Goal: Ask a question

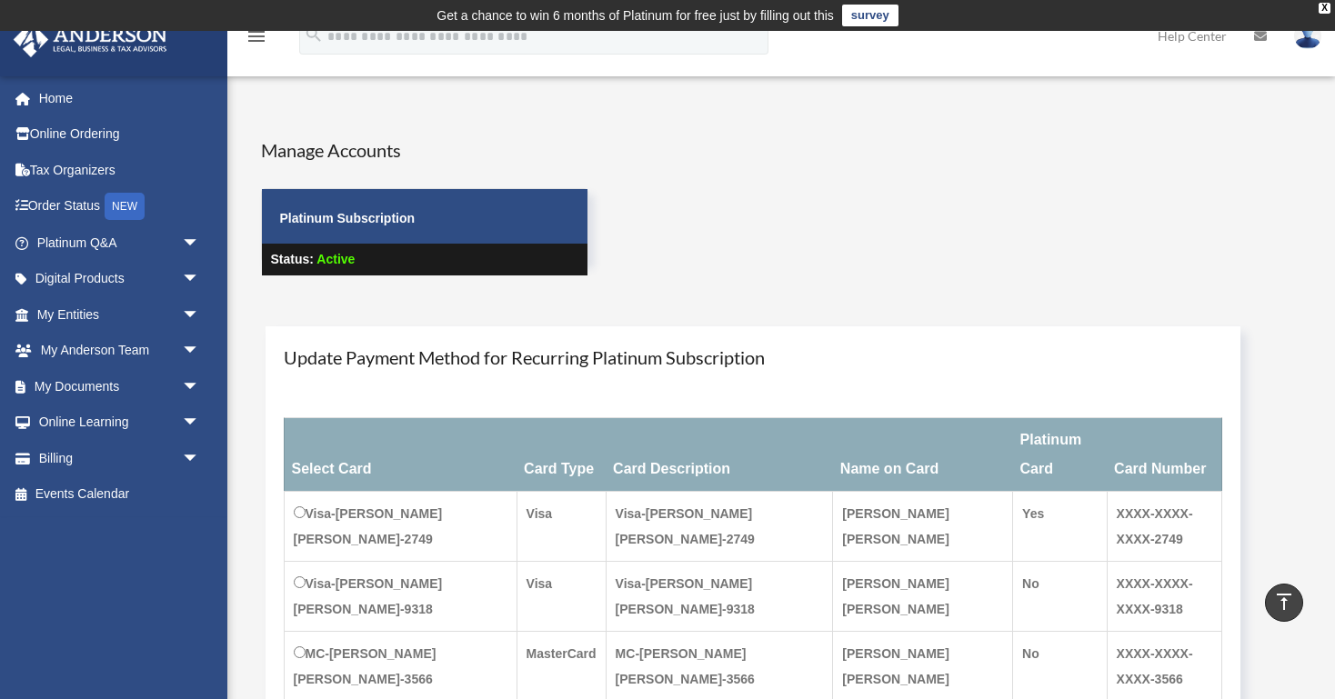
scroll to position [286, 0]
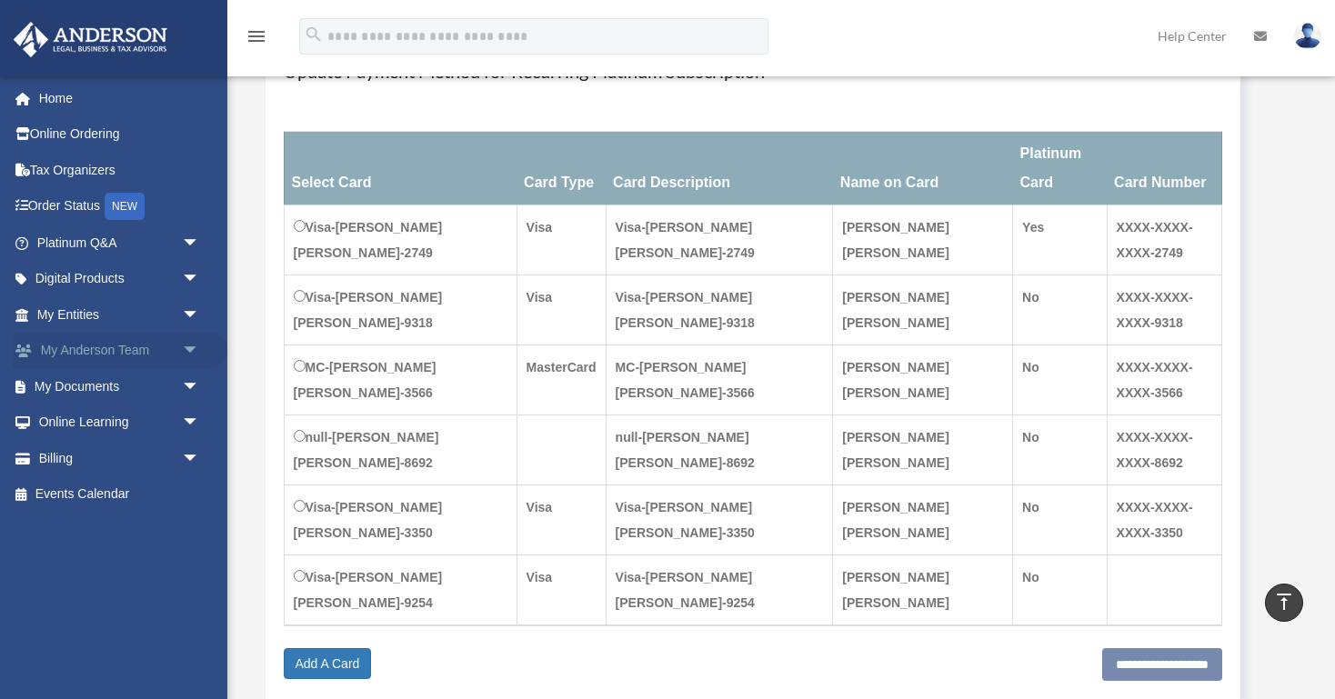
click at [143, 360] on link "My Anderson Team arrow_drop_down" at bounding box center [120, 351] width 215 height 36
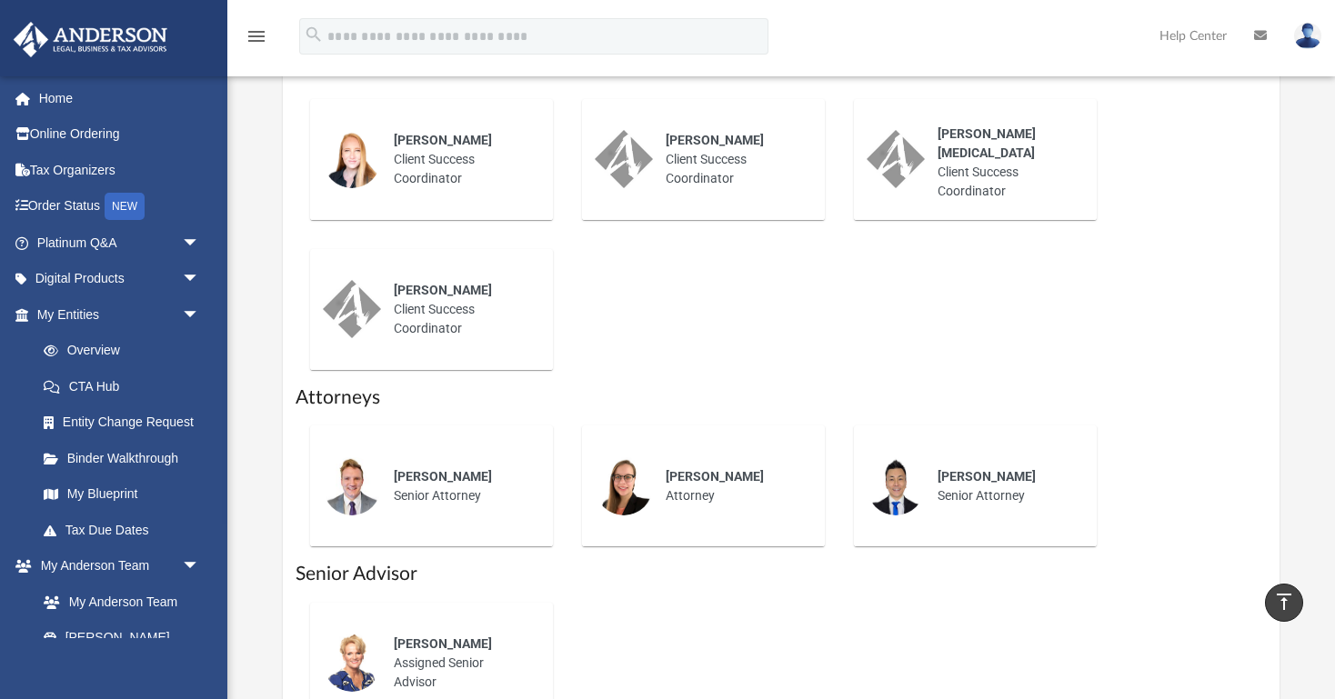
scroll to position [911, 0]
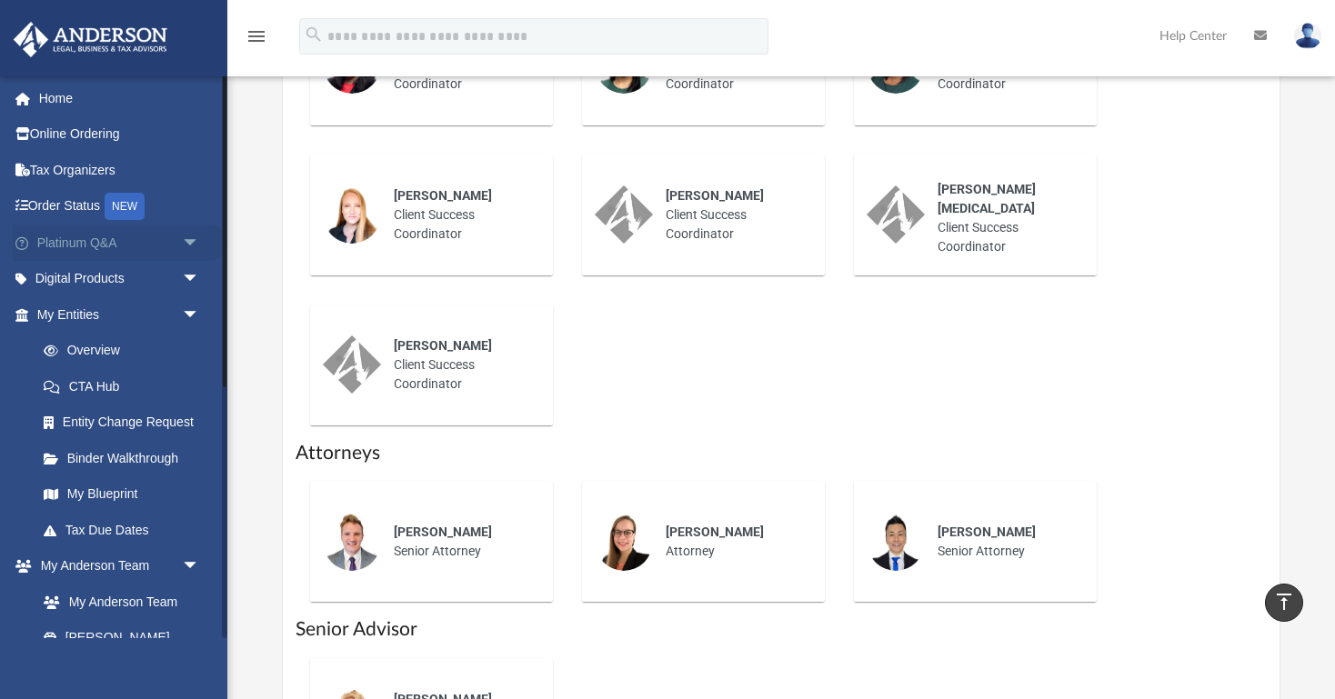
click at [182, 237] on span "arrow_drop_down" at bounding box center [200, 243] width 36 height 37
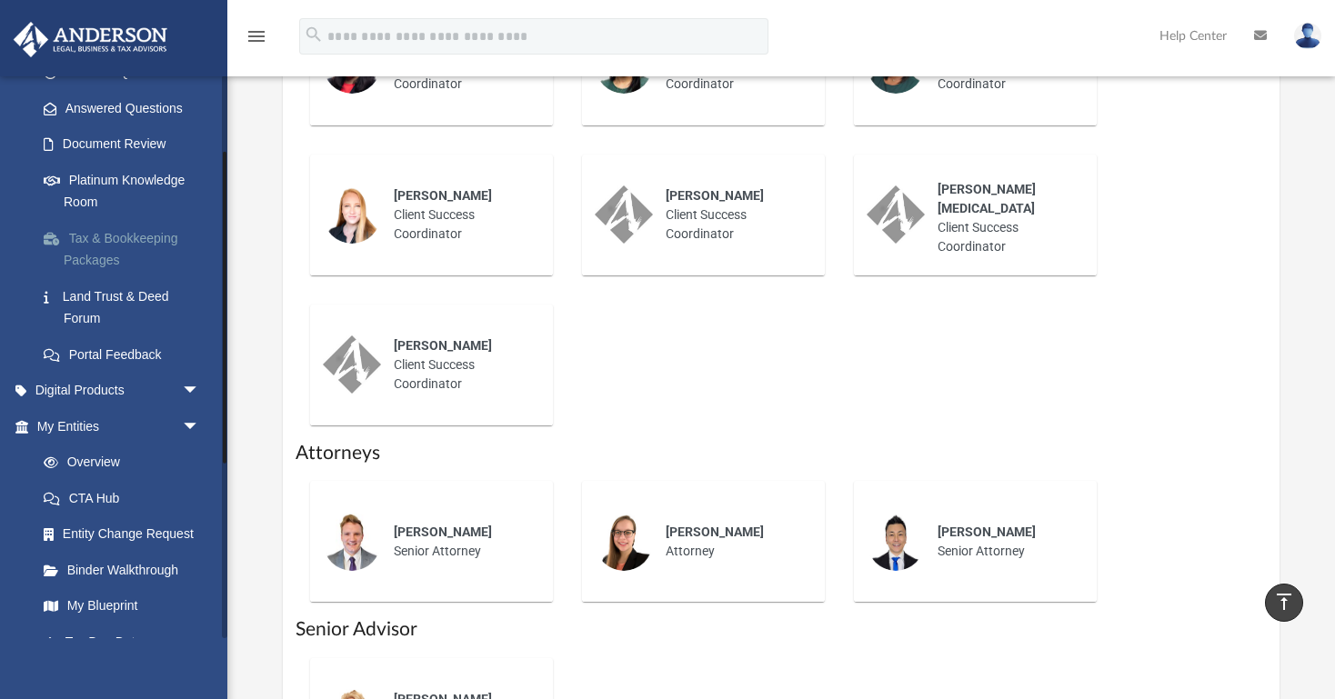
scroll to position [285, 0]
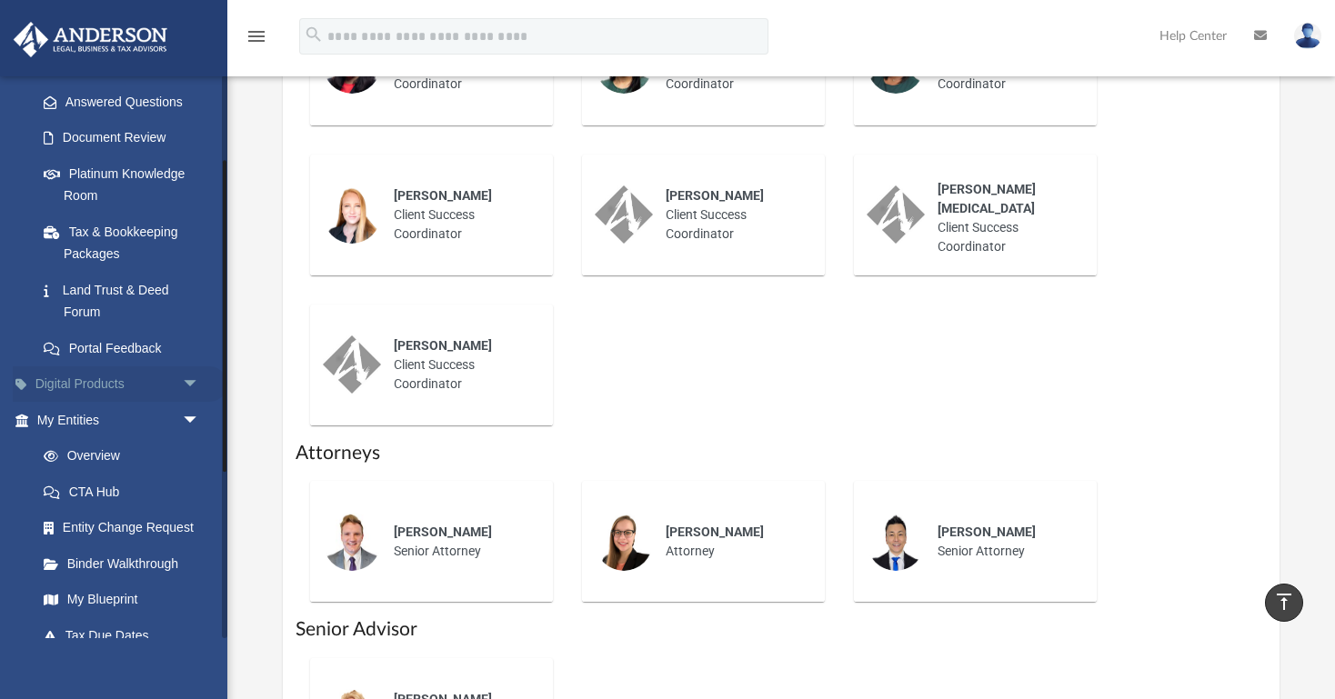
click at [173, 387] on link "Digital Products arrow_drop_down" at bounding box center [120, 384] width 215 height 36
click at [193, 384] on span "arrow_drop_down" at bounding box center [200, 384] width 36 height 37
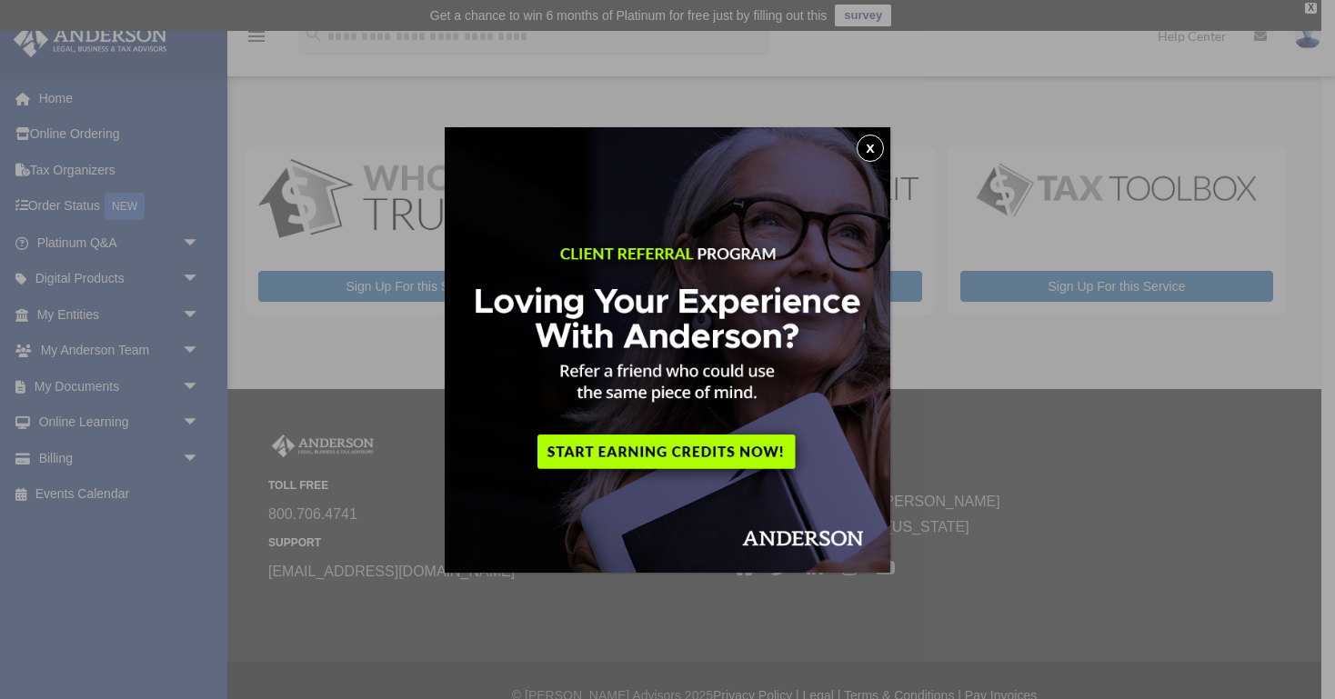
click at [875, 155] on button "x" at bounding box center [870, 148] width 27 height 27
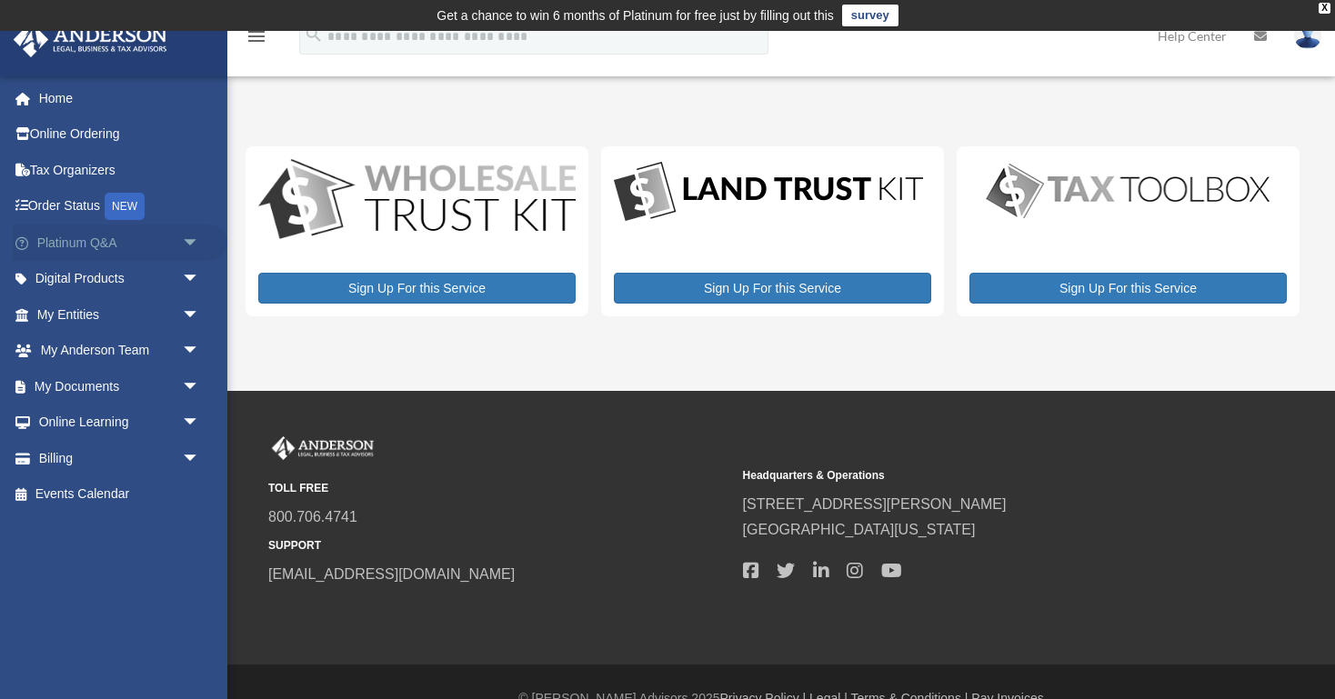
click at [145, 229] on link "Platinum Q&A arrow_drop_down" at bounding box center [120, 243] width 215 height 36
click at [195, 236] on span "arrow_drop_down" at bounding box center [200, 243] width 36 height 37
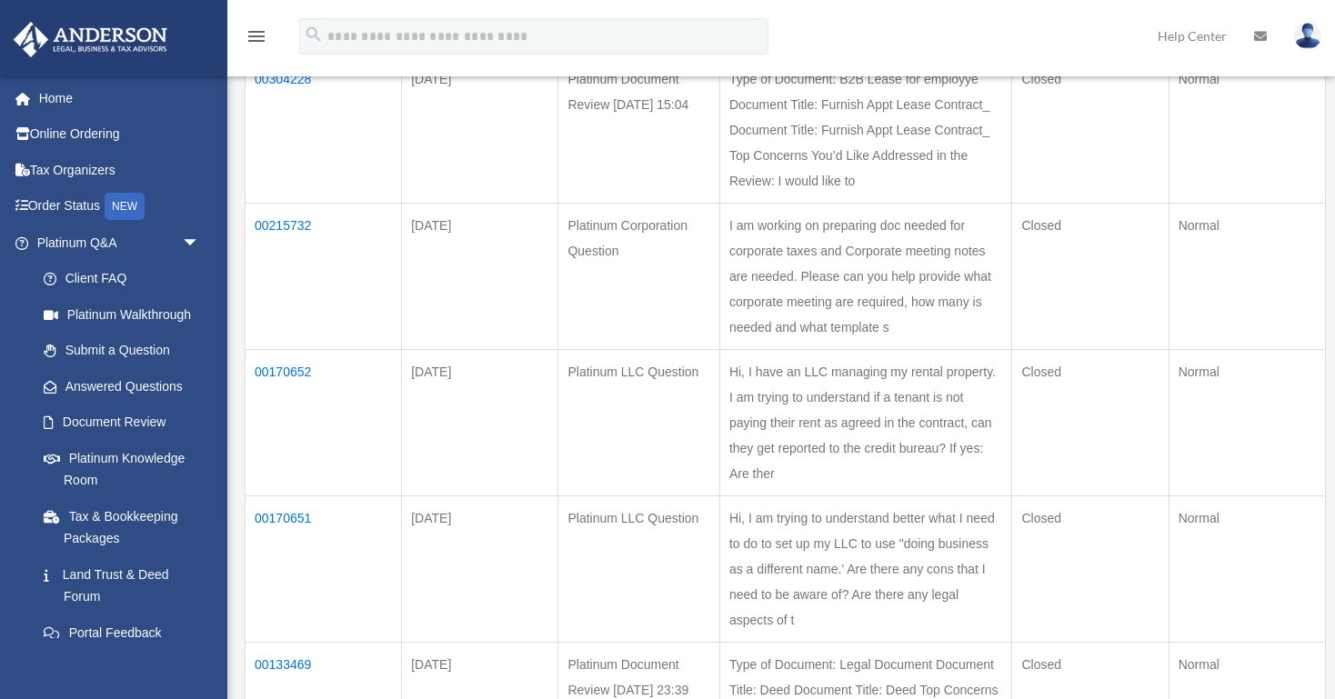
scroll to position [228, 0]
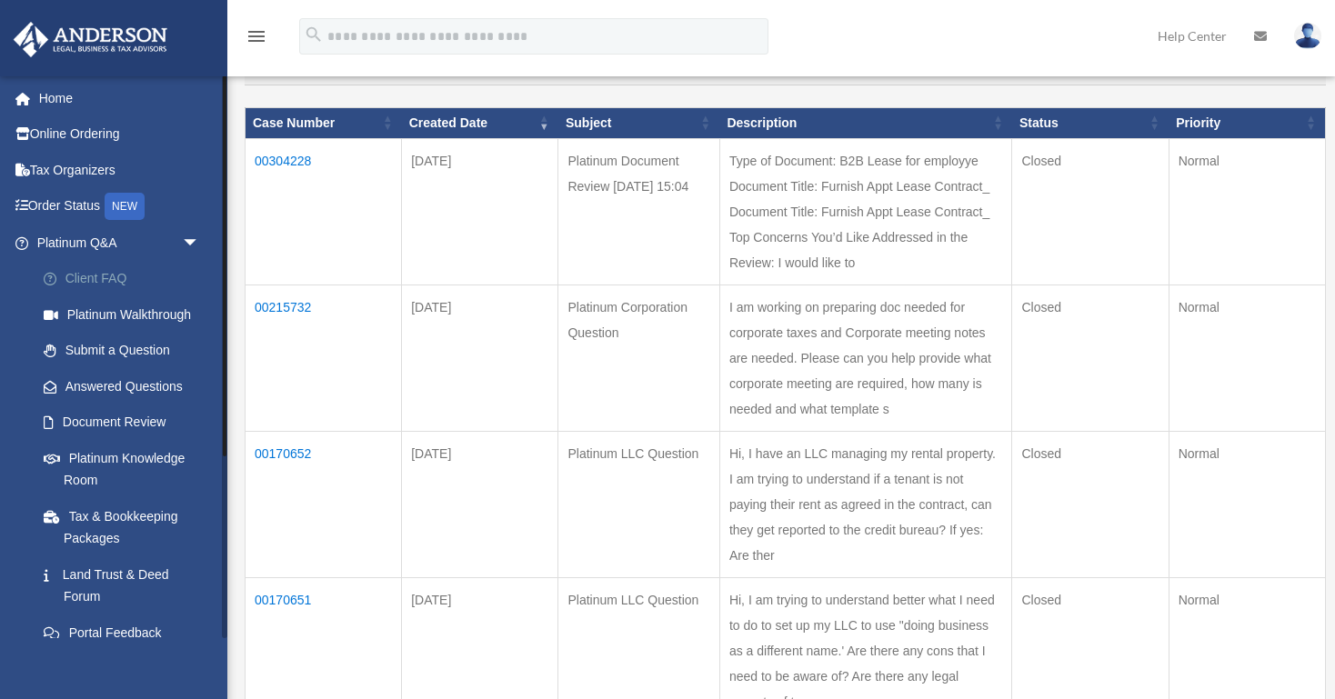
click at [127, 267] on link "Client FAQ" at bounding box center [126, 279] width 202 height 36
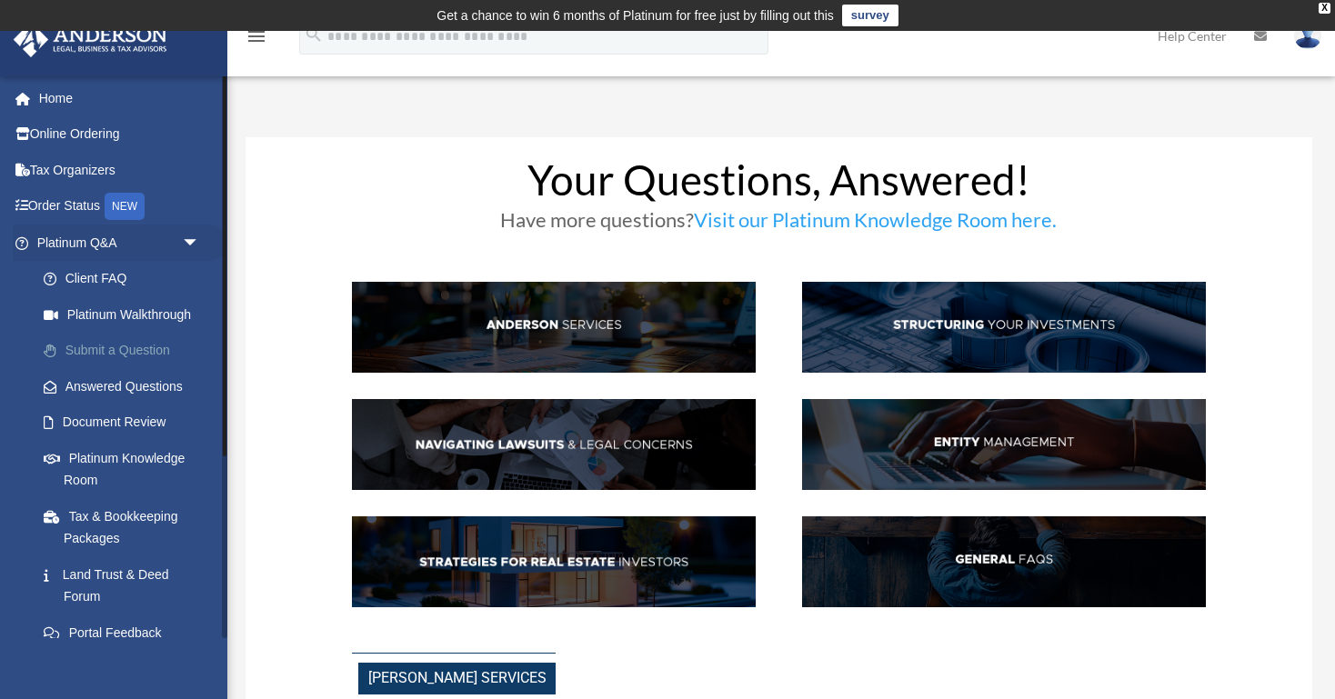
click at [145, 346] on link "Submit a Question" at bounding box center [126, 351] width 202 height 36
click at [136, 346] on link "Submit a Question" at bounding box center [126, 351] width 202 height 36
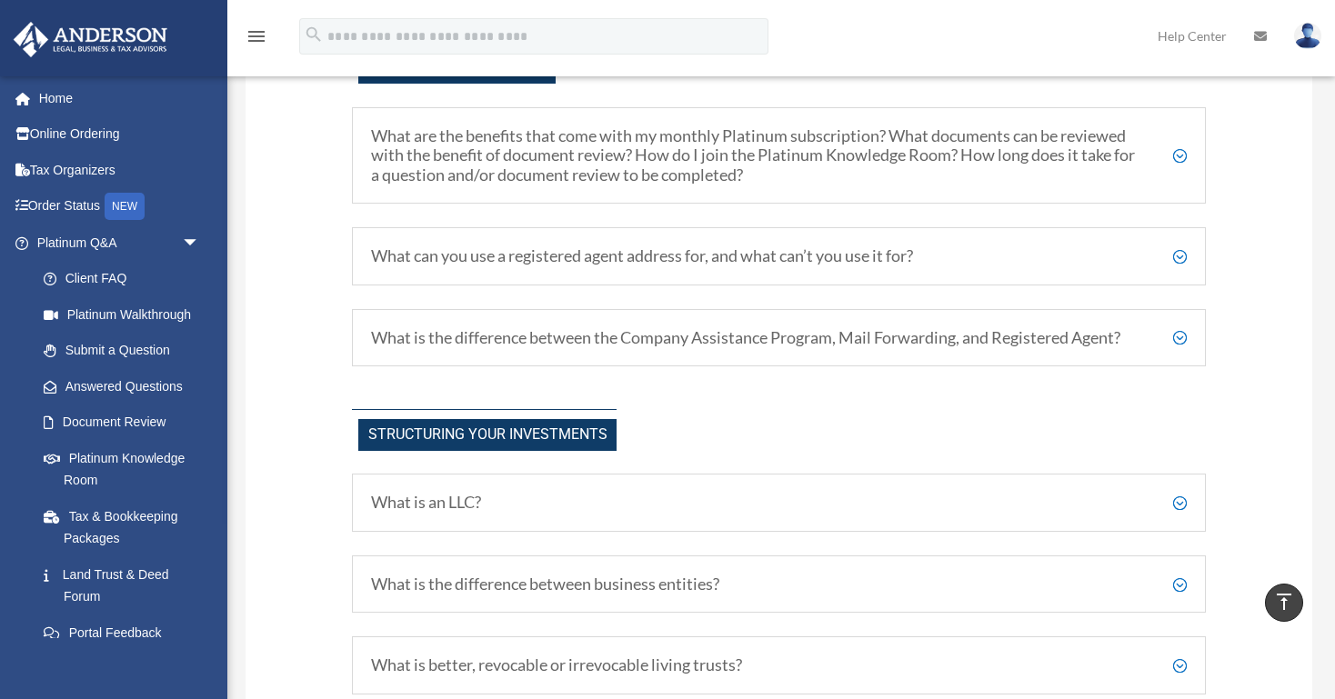
scroll to position [726, 0]
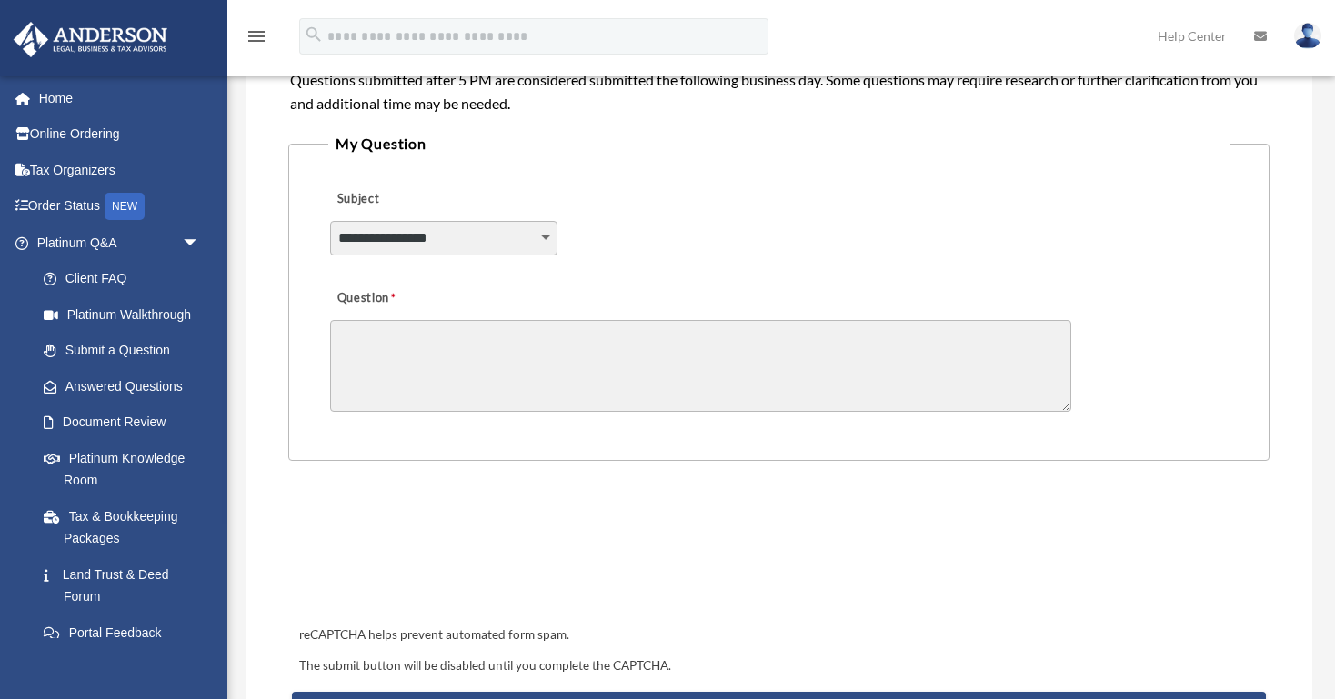
scroll to position [363, 0]
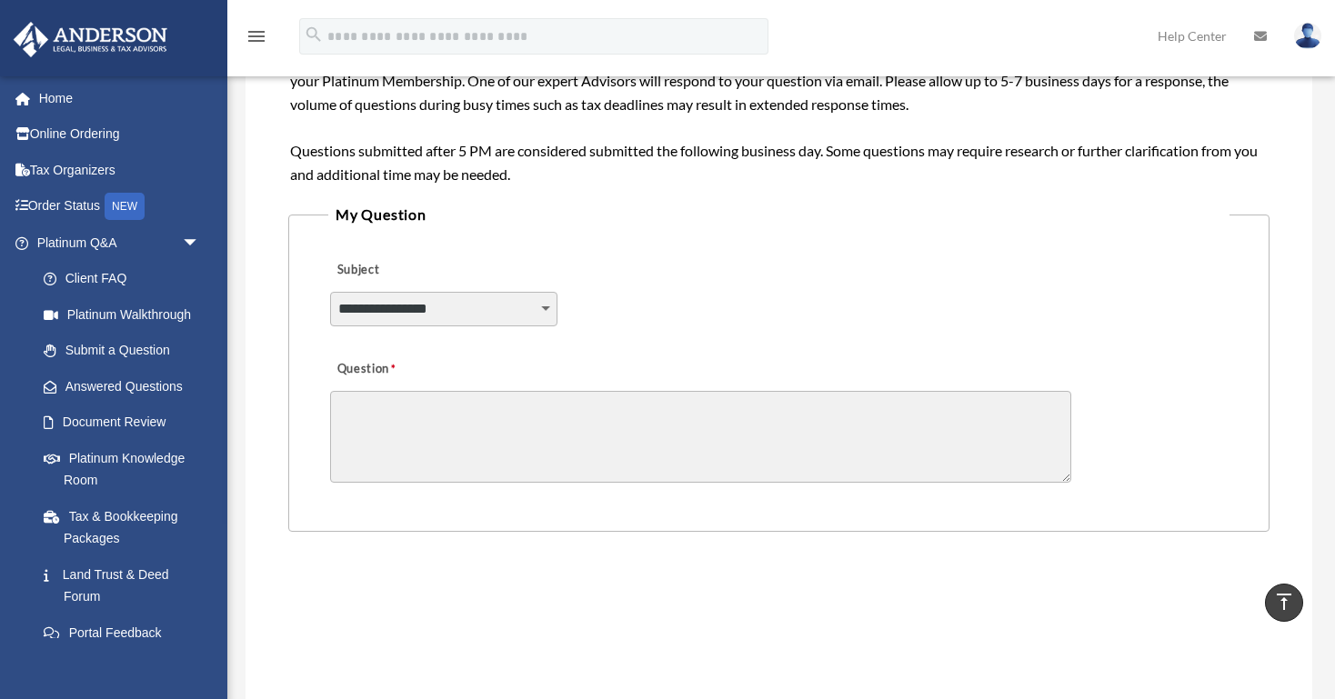
click at [546, 307] on select "**********" at bounding box center [443, 309] width 227 height 35
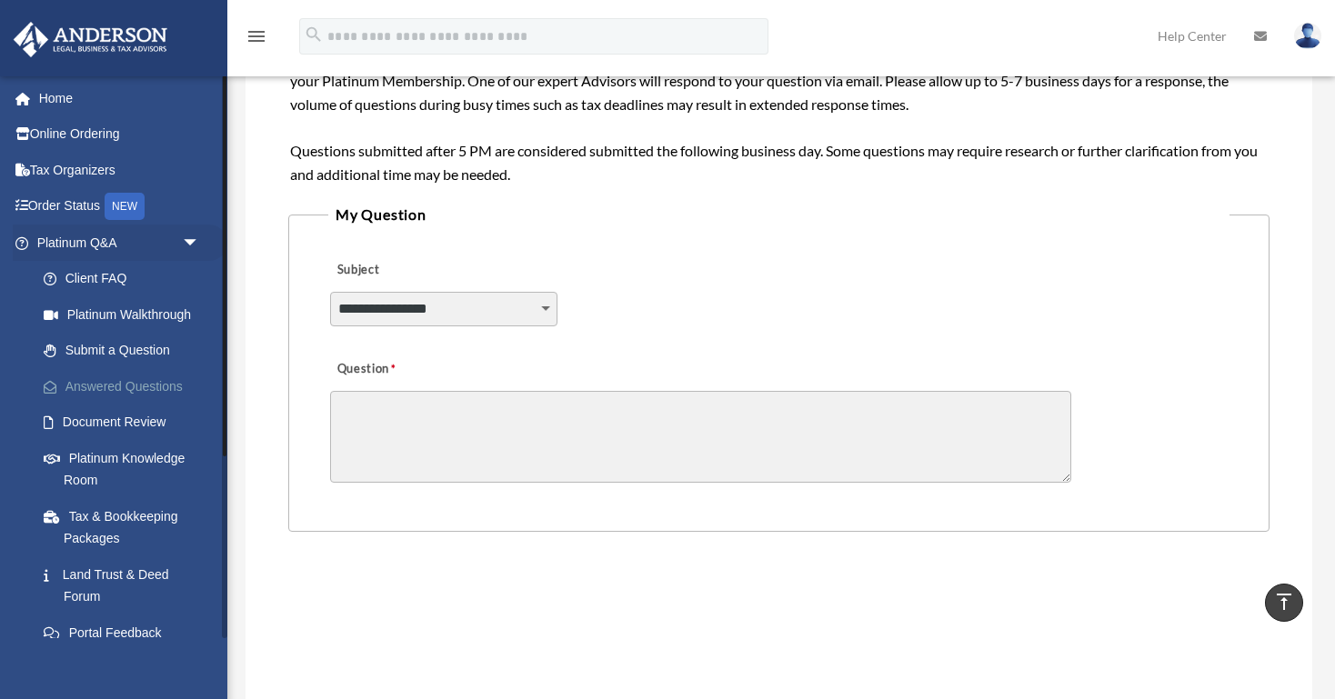
click at [115, 387] on link "Answered Questions" at bounding box center [126, 386] width 202 height 36
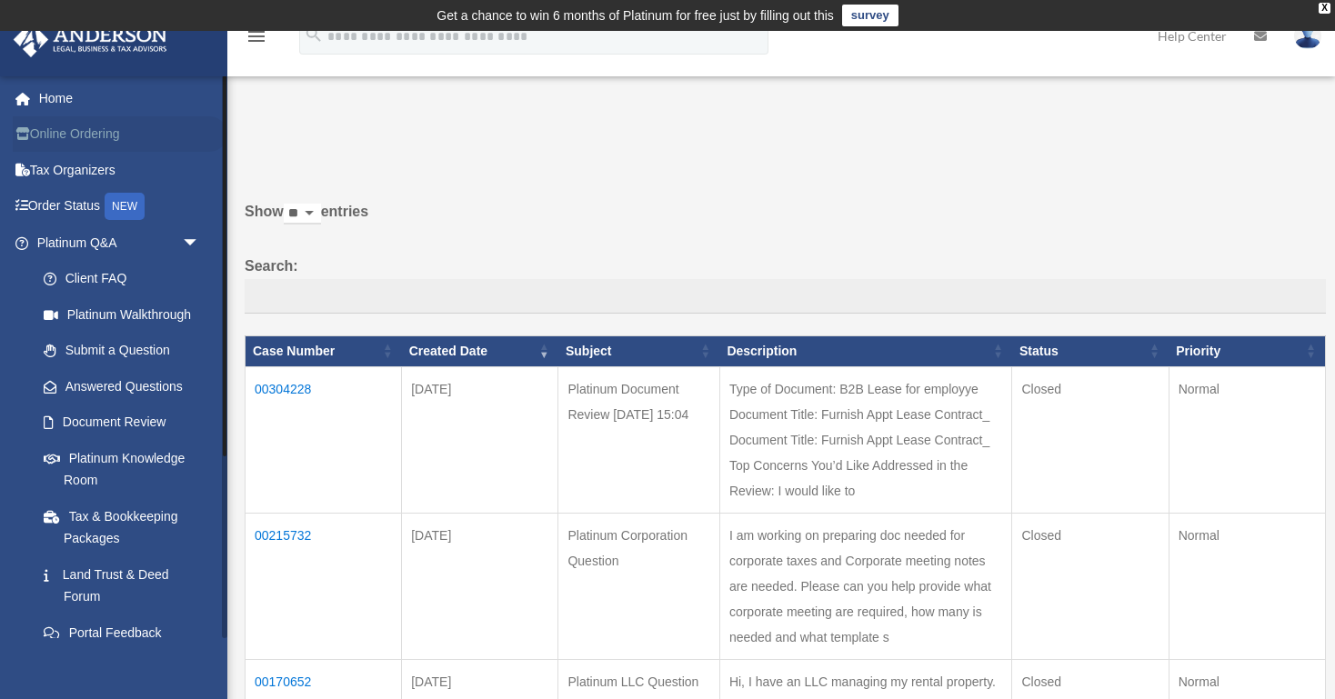
click at [135, 136] on link "Online Ordering" at bounding box center [120, 134] width 215 height 36
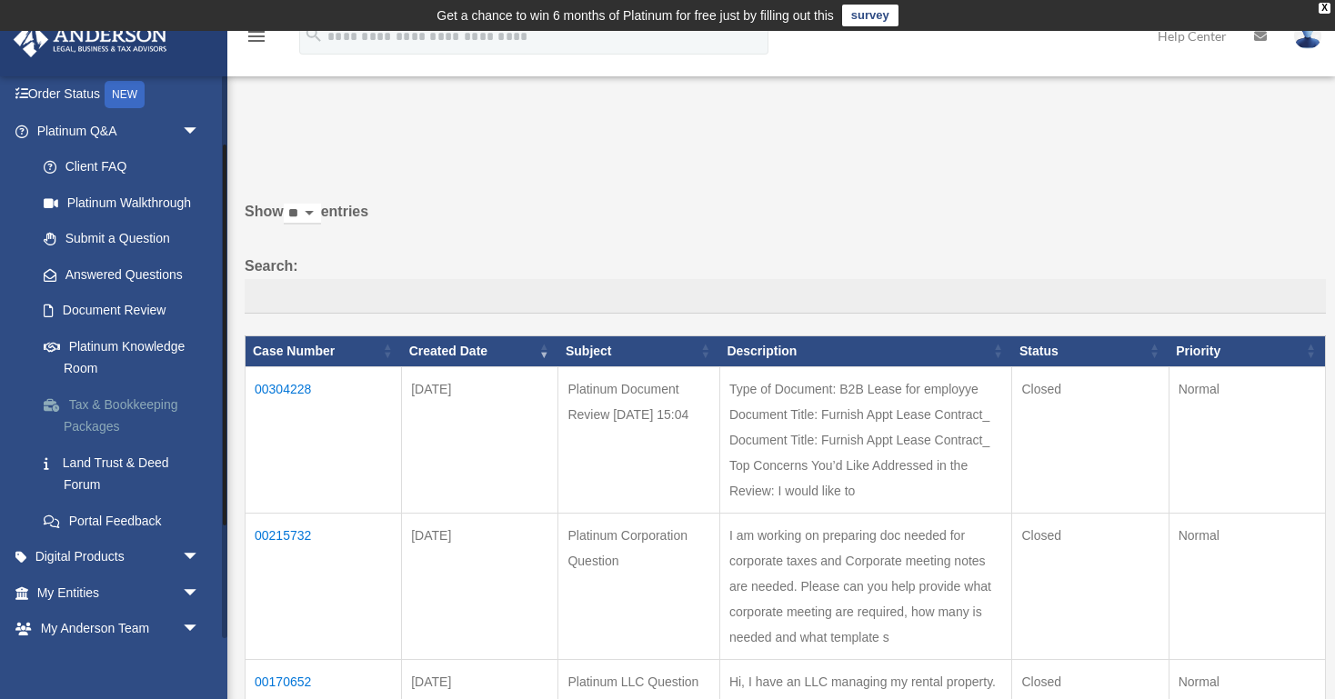
scroll to position [79, 0]
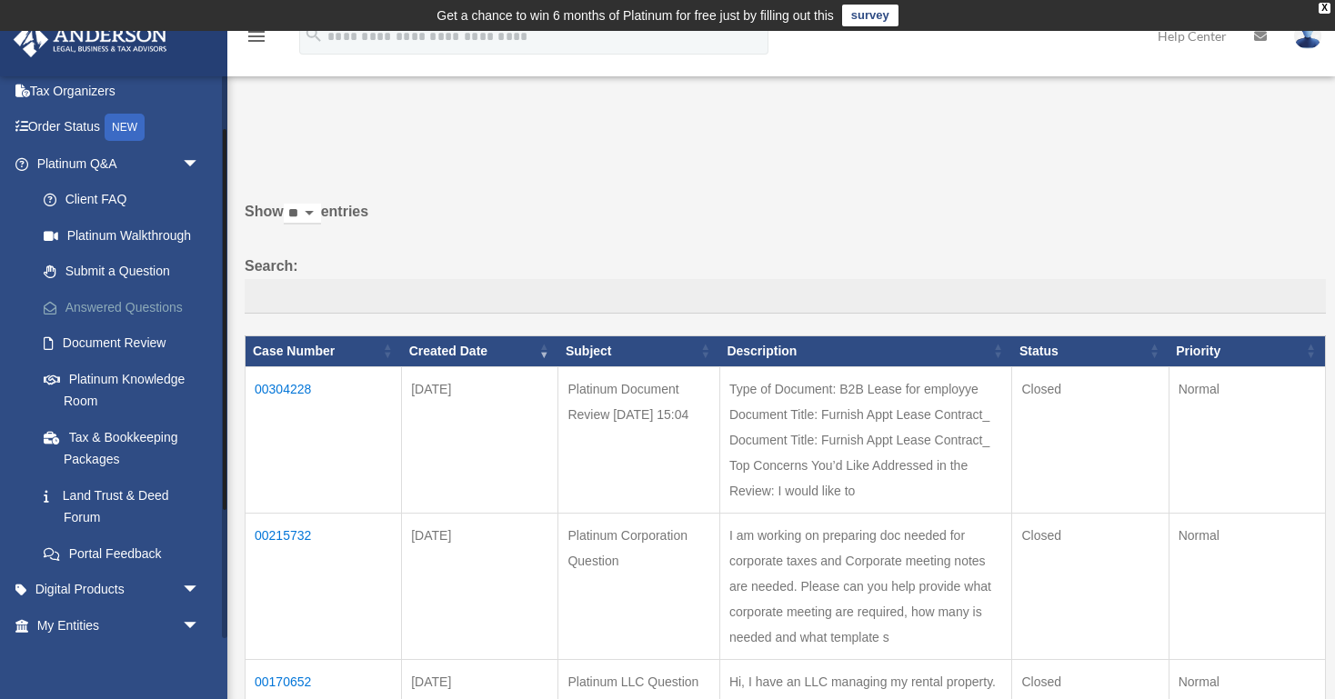
click at [149, 316] on link "Answered Questions" at bounding box center [126, 307] width 202 height 36
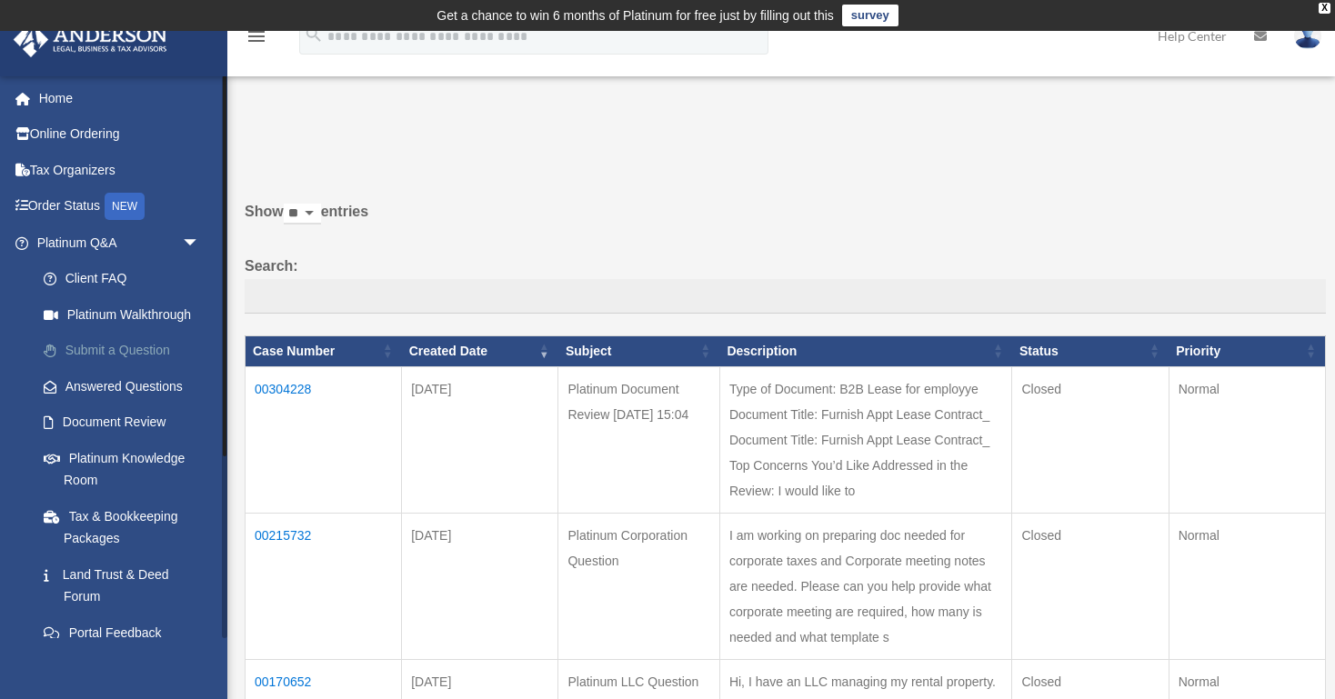
click at [119, 355] on link "Submit a Question" at bounding box center [126, 351] width 202 height 36
